Goal: Find contact information: Find contact information

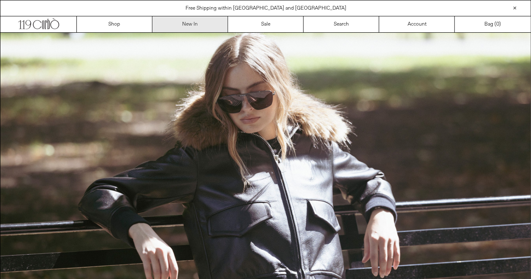
click at [206, 27] on link "New In" at bounding box center [190, 24] width 76 height 16
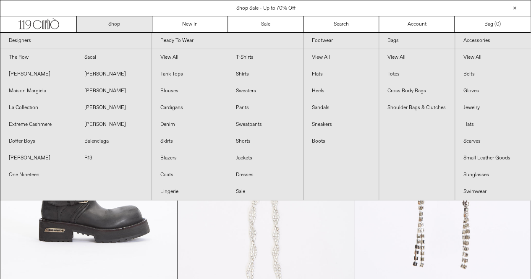
click at [133, 23] on link "Shop" at bounding box center [115, 24] width 76 height 16
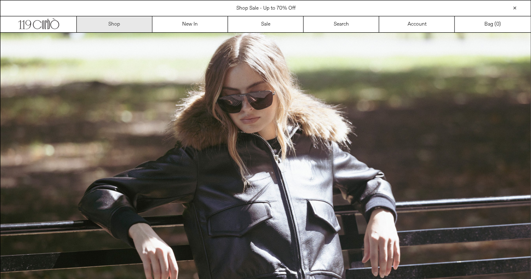
click at [133, 23] on link "Shop" at bounding box center [115, 24] width 76 height 16
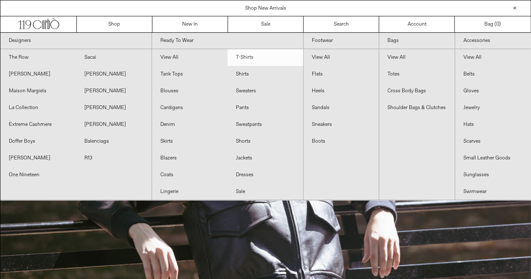
click at [283, 59] on link "T-Shirts" at bounding box center [265, 57] width 76 height 17
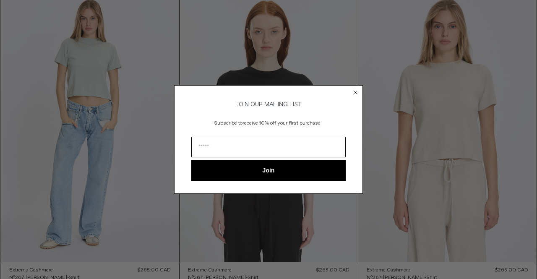
click at [358, 90] on circle "Close dialog" at bounding box center [356, 93] width 8 height 8
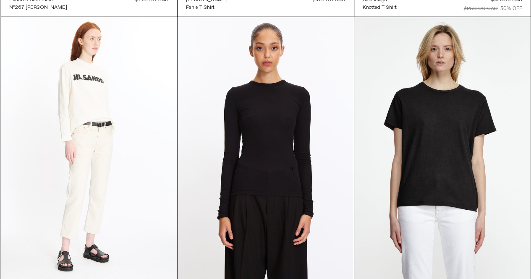
scroll to position [6745, 0]
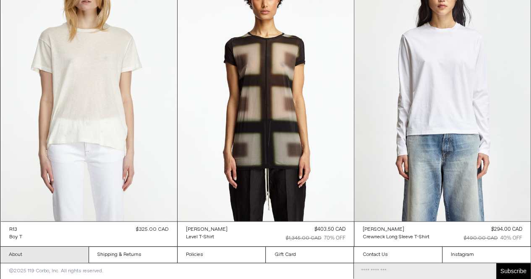
click at [71, 255] on link "About" at bounding box center [44, 255] width 88 height 16
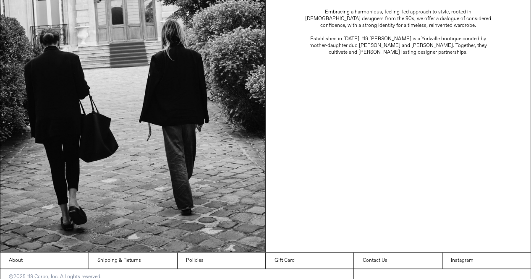
scroll to position [242, 0]
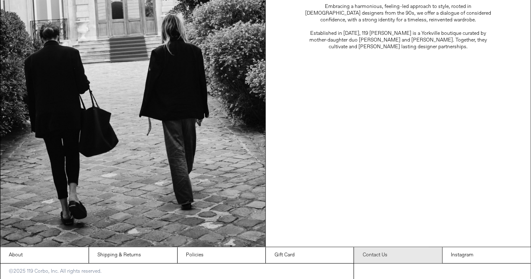
click at [368, 258] on link "Contact Us" at bounding box center [398, 255] width 88 height 16
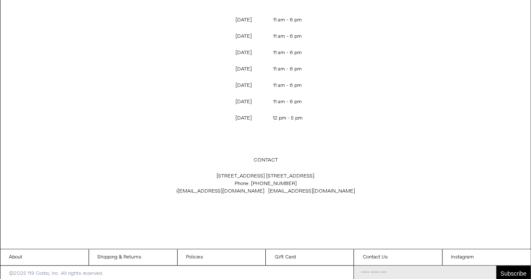
drag, startPoint x: 217, startPoint y: 172, endPoint x: 315, endPoint y: 176, distance: 98.6
click at [315, 176] on p "[STREET_ADDRESS] [GEOGRAPHIC_DATA] 1C4 Phone: [PHONE_NUMBER] i [EMAIL_ADDRESS][…" at bounding box center [266, 183] width 278 height 31
copy p "[STREET_ADDRESS] [STREET_ADDRESS]"
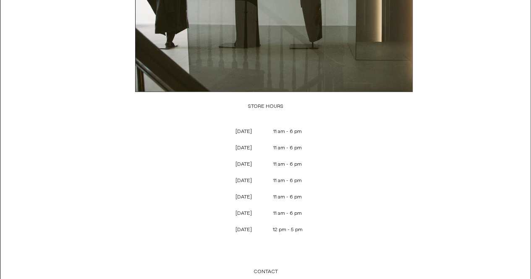
scroll to position [295, 0]
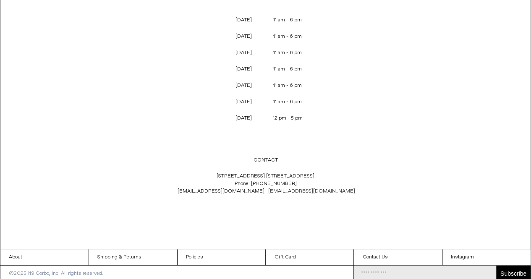
click at [294, 188] on link "[EMAIL_ADDRESS][DOMAIN_NAME]" at bounding box center [311, 191] width 87 height 7
drag, startPoint x: 294, startPoint y: 182, endPoint x: 255, endPoint y: 182, distance: 39.4
click at [255, 182] on p "[STREET_ADDRESS] [GEOGRAPHIC_DATA] 1C4 Phone: [PHONE_NUMBER] i [EMAIL_ADDRESS][…" at bounding box center [266, 183] width 278 height 31
copy p "[PHONE_NUMBER]"
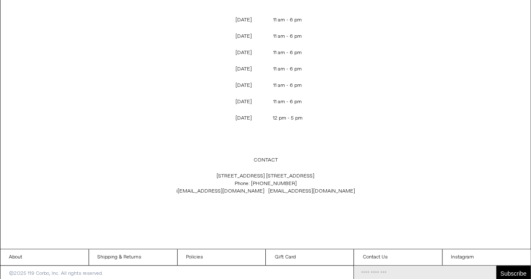
copy p "[PHONE_NUMBER]"
drag, startPoint x: 217, startPoint y: 188, endPoint x: 315, endPoint y: 190, distance: 97.3
click at [315, 190] on p "[STREET_ADDRESS] [GEOGRAPHIC_DATA] 1C4 Phone: [PHONE_NUMBER] i [EMAIL_ADDRESS][…" at bounding box center [266, 183] width 278 height 31
copy p "i [EMAIL_ADDRESS][DOMAIN_NAME] [EMAIL_ADDRESS][DOMAIN_NAME]"
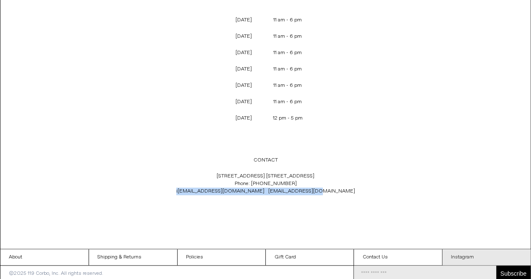
click at [481, 255] on link "Instagram" at bounding box center [486, 257] width 88 height 16
